Goal: Find specific page/section: Find specific page/section

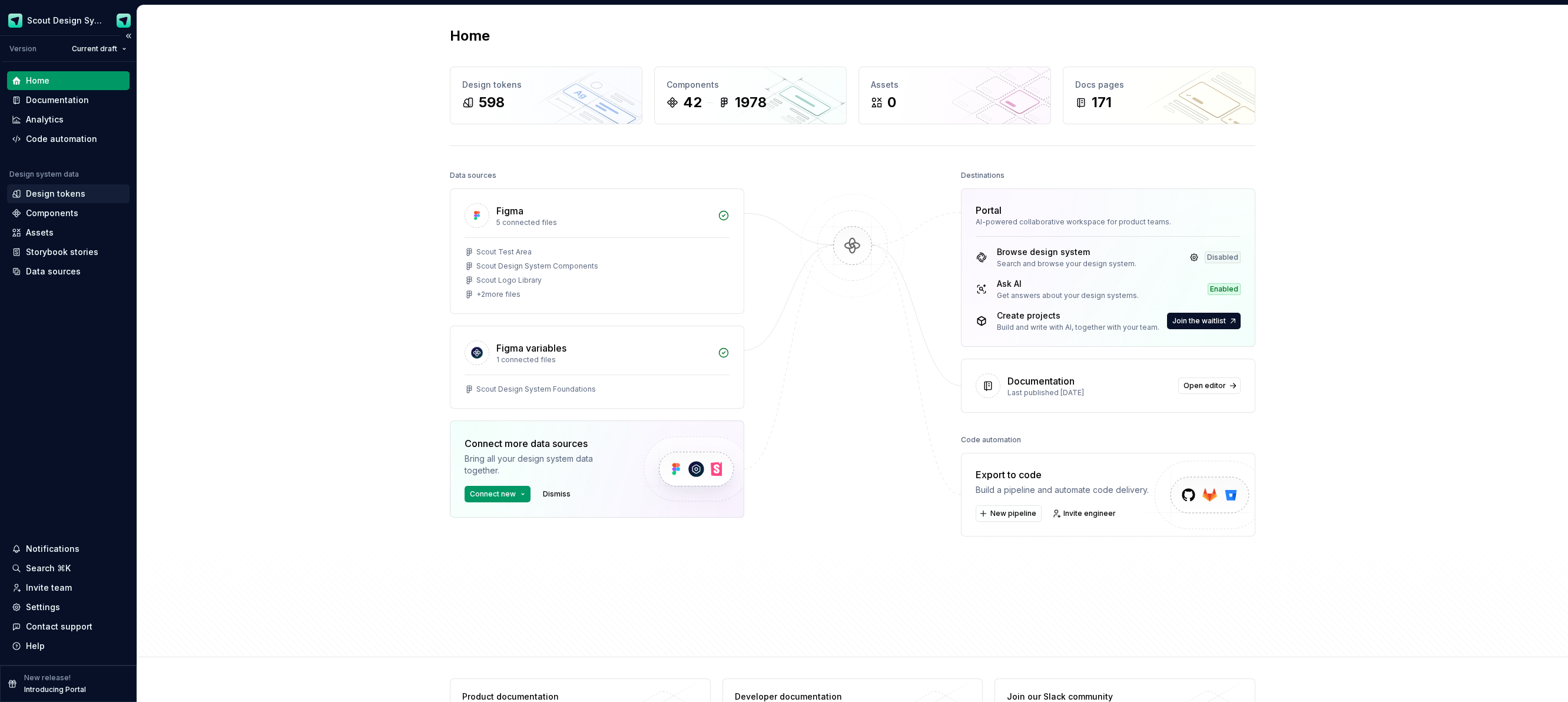
click at [55, 191] on div "Design tokens" at bounding box center [55, 193] width 59 height 12
click at [56, 211] on div "Components" at bounding box center [51, 213] width 52 height 12
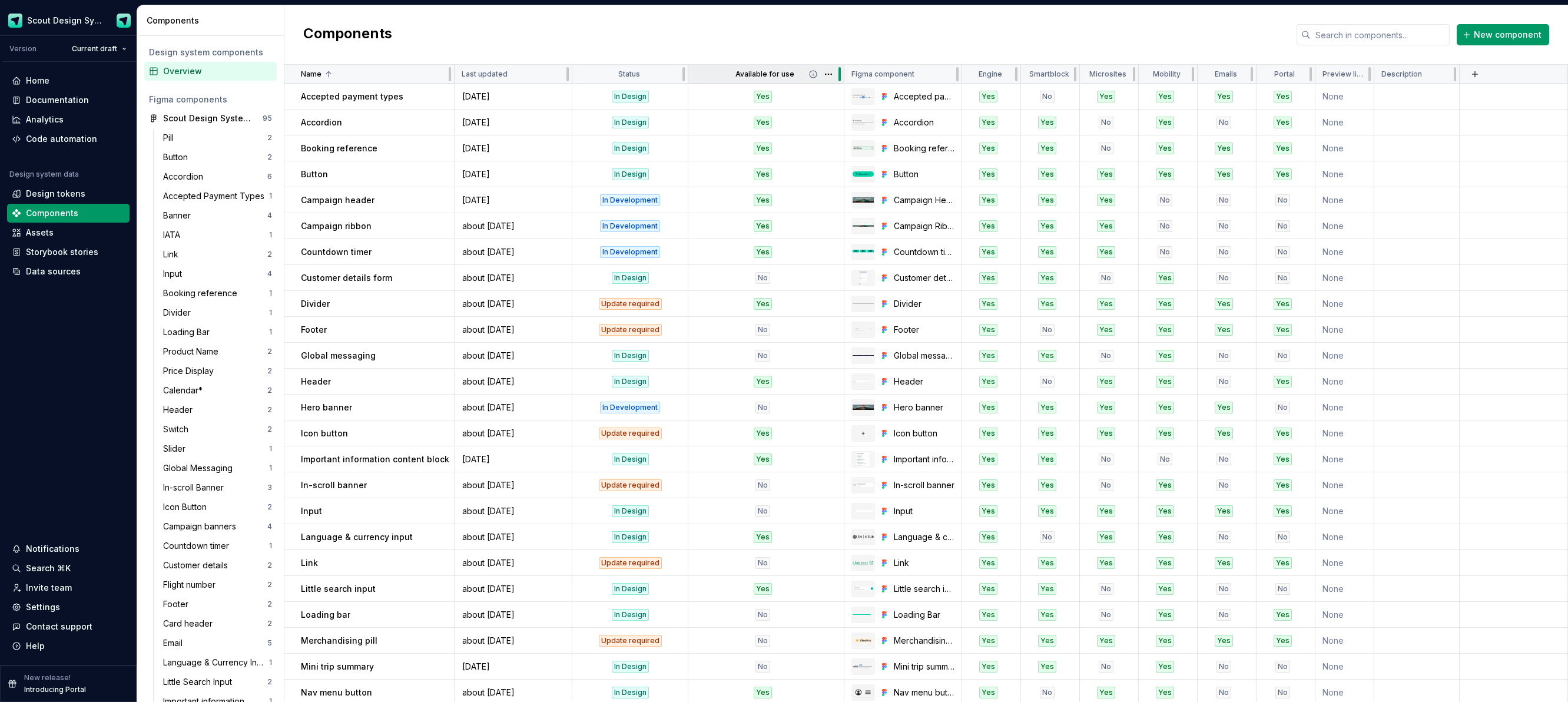
drag, startPoint x: 833, startPoint y: 79, endPoint x: 788, endPoint y: 74, distance: 45.3
click at [783, 74] on div "Available for use" at bounding box center [766, 74] width 156 height 19
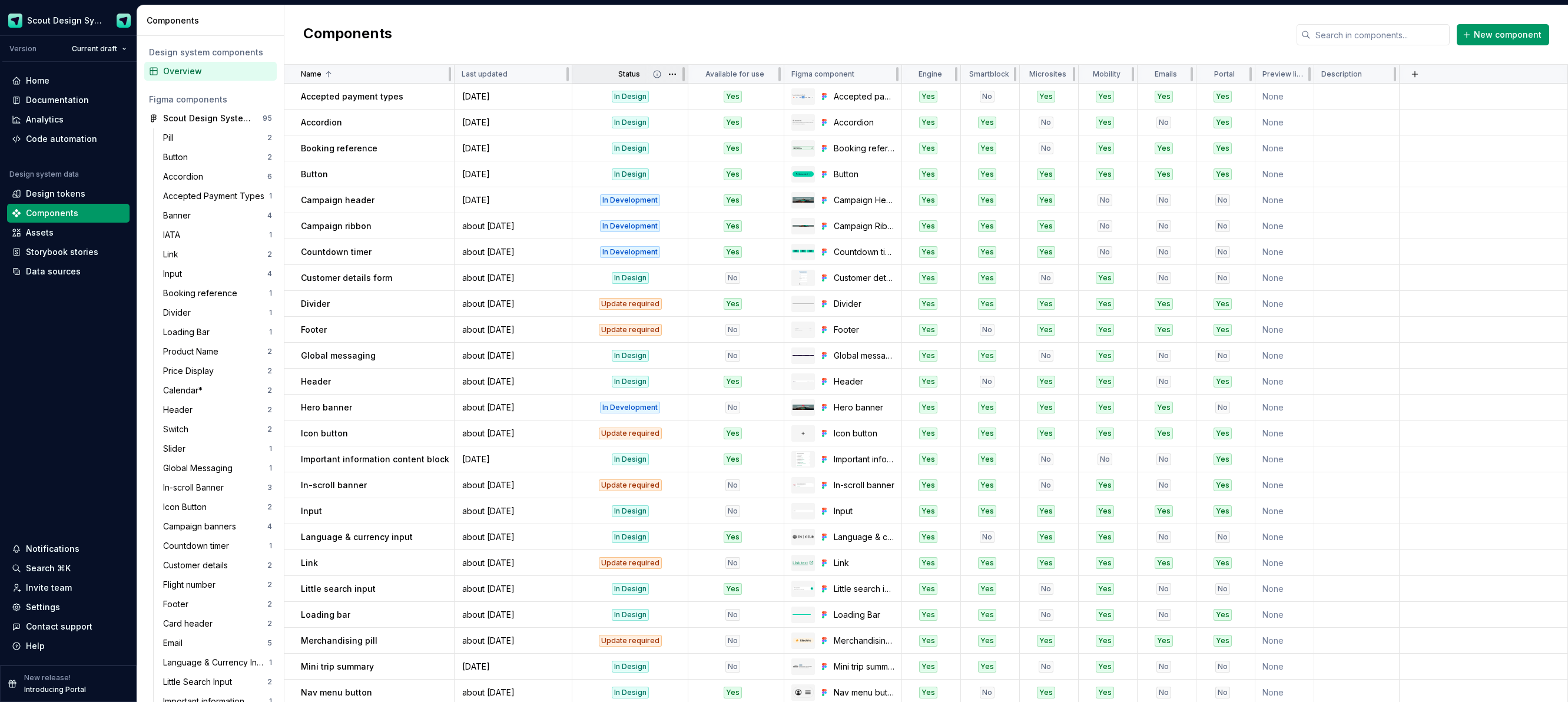
click at [605, 74] on div "Status" at bounding box center [630, 74] width 102 height 10
click at [530, 77] on div "Last updated" at bounding box center [513, 74] width 103 height 10
click at [554, 79] on html "Scout Design System Version Current draft Home Documentation Analytics Code aut…" at bounding box center [784, 351] width 1568 height 702
click at [611, 70] on html "Scout Design System Version Current draft Home Documentation Analytics Code aut…" at bounding box center [784, 351] width 1568 height 702
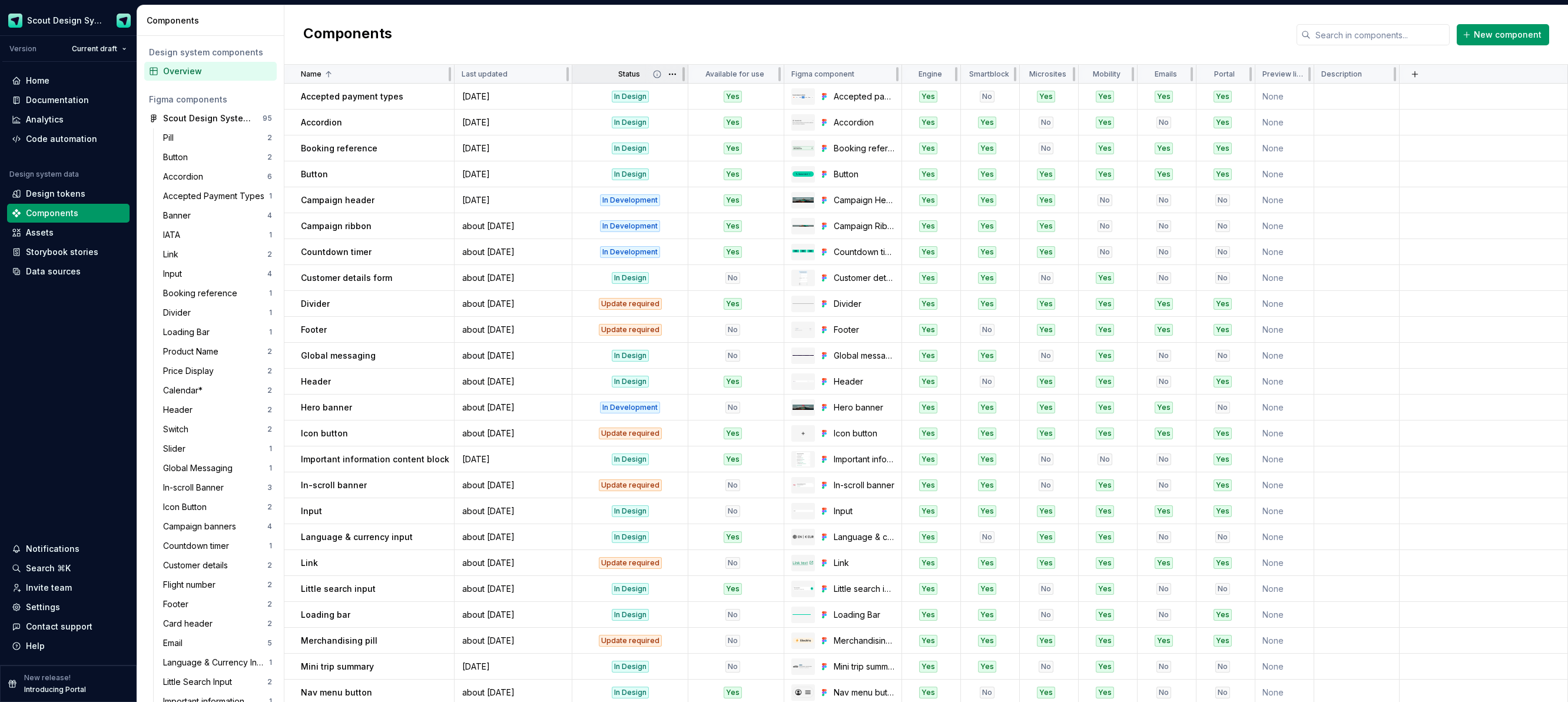
click at [630, 74] on p "Status" at bounding box center [629, 74] width 22 height 10
drag, startPoint x: 687, startPoint y: 75, endPoint x: 662, endPoint y: 74, distance: 25.0
click at [662, 74] on div "Status" at bounding box center [630, 74] width 116 height 19
